Goal: Task Accomplishment & Management: Complete application form

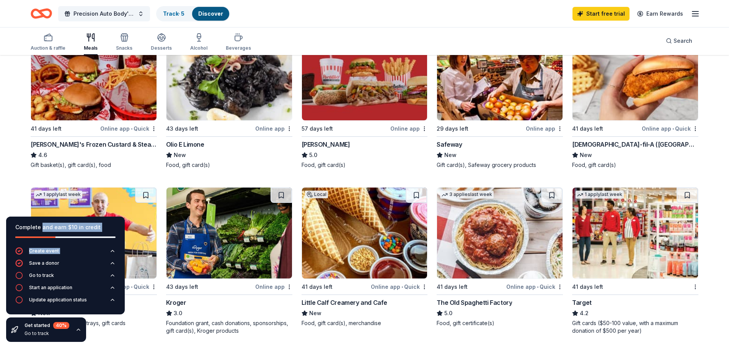
scroll to position [383, 0]
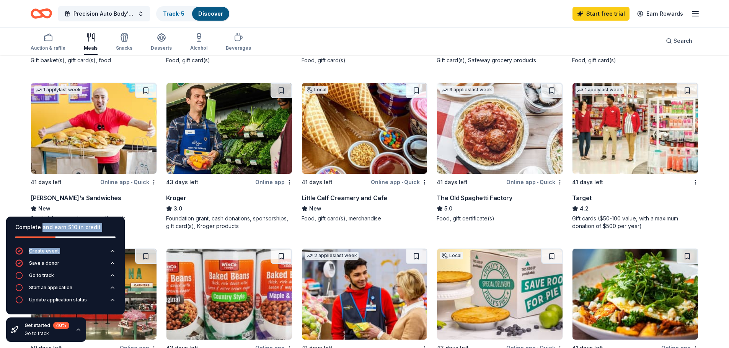
click at [637, 128] on img at bounding box center [634, 128] width 125 height 91
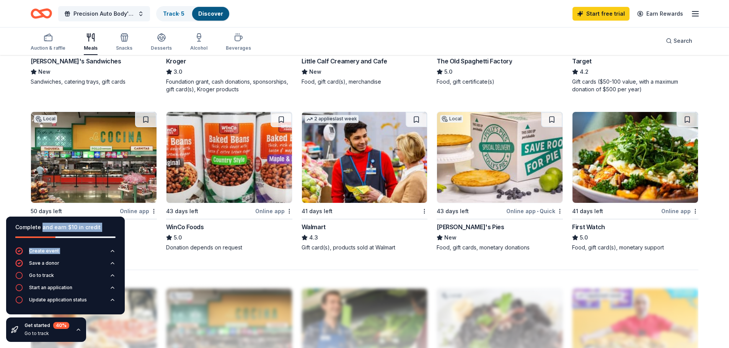
scroll to position [574, 0]
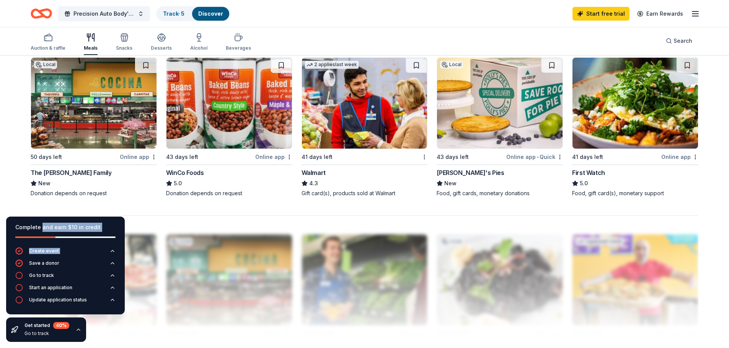
click at [343, 105] on img at bounding box center [364, 103] width 125 height 91
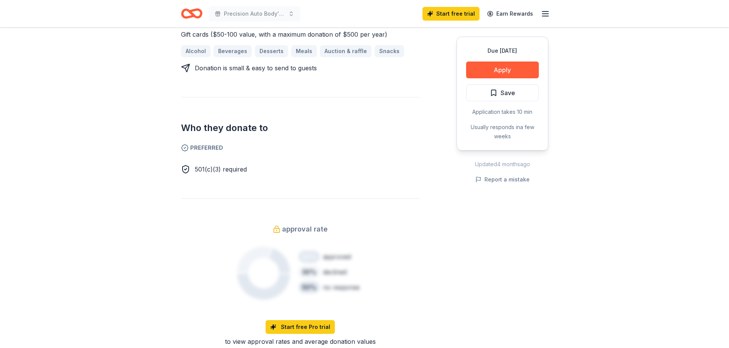
scroll to position [344, 0]
drag, startPoint x: 193, startPoint y: 158, endPoint x: 379, endPoint y: 54, distance: 213.0
click at [300, 130] on div "Who they donate to Preferred 501(c)(3) required" at bounding box center [300, 135] width 239 height 77
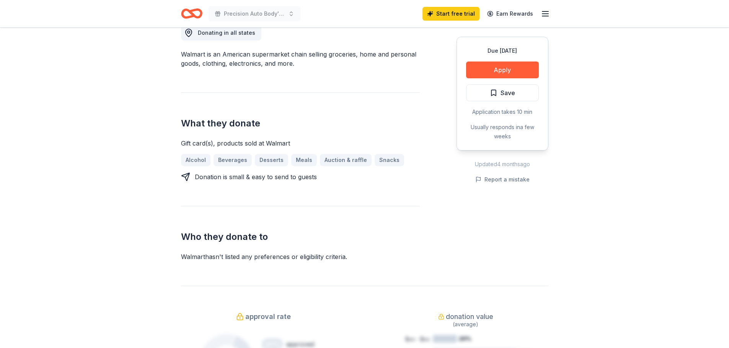
scroll to position [153, 0]
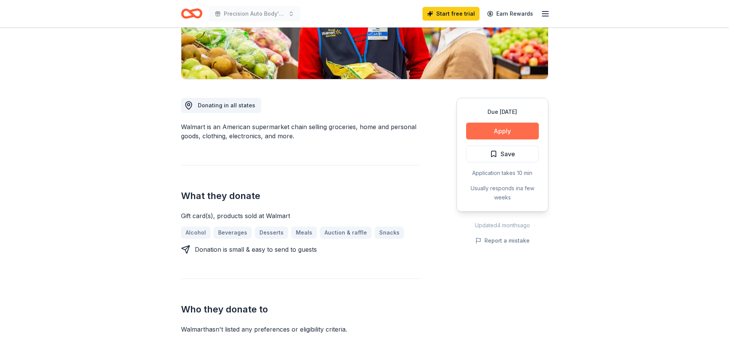
click at [496, 132] on button "Apply" at bounding box center [502, 131] width 73 height 17
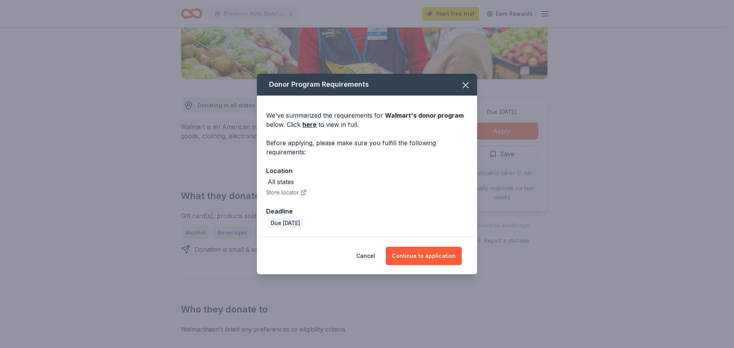
click at [318, 176] on div "Location All states Store locator" at bounding box center [367, 181] width 202 height 31
click at [422, 255] on button "Continue to application" at bounding box center [424, 256] width 76 height 18
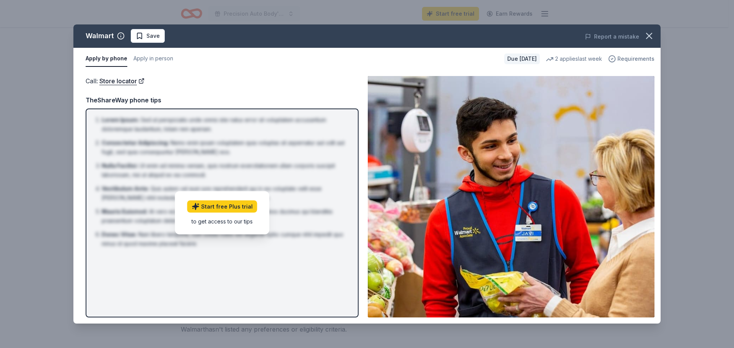
click at [623, 59] on span "Requirements" at bounding box center [636, 58] width 37 height 9
click at [649, 36] on icon "button" at bounding box center [649, 35] width 5 height 5
